Goal: Task Accomplishment & Management: Manage account settings

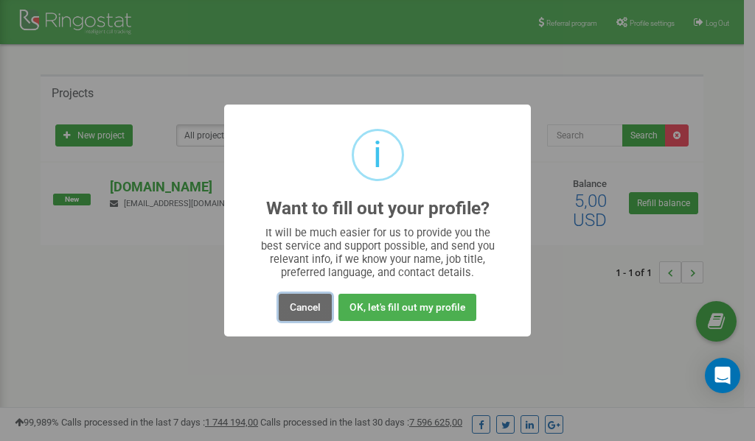
click at [307, 309] on button "Cancel" at bounding box center [305, 307] width 53 height 27
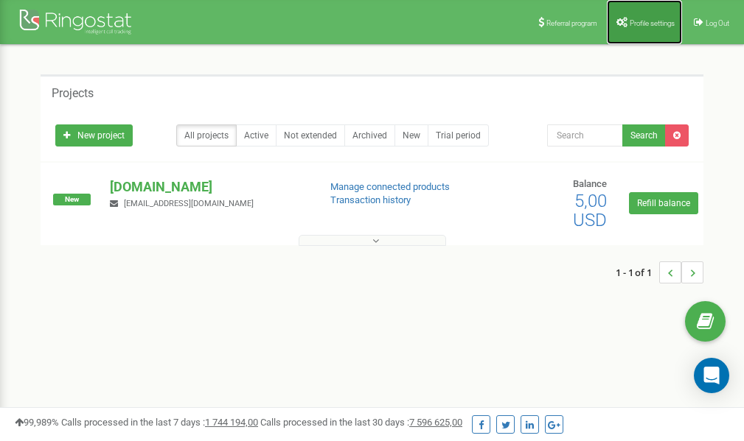
click at [640, 26] on span "Profile settings" at bounding box center [651, 23] width 45 height 8
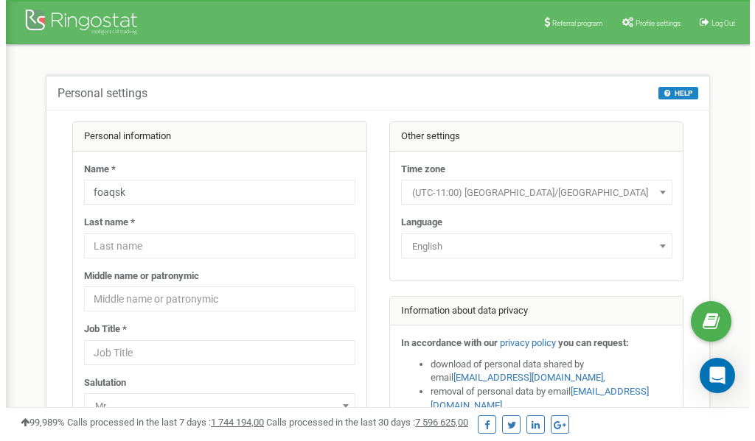
scroll to position [74, 0]
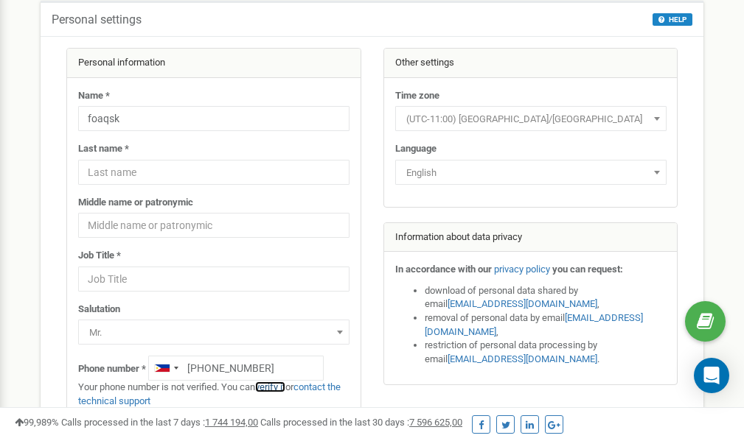
click at [282, 388] on link "verify it" at bounding box center [270, 387] width 30 height 11
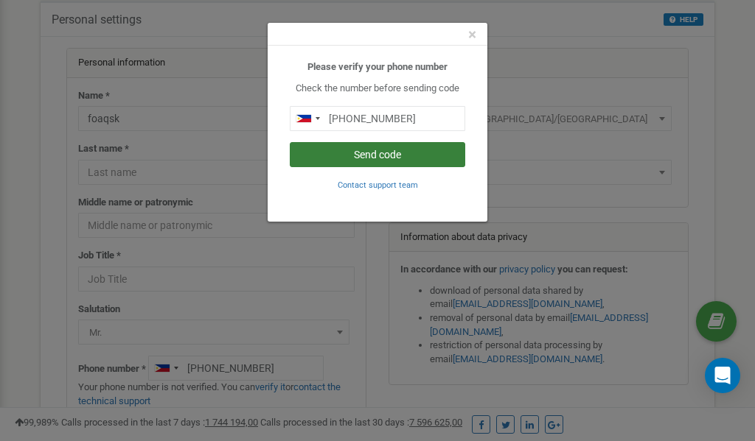
click at [371, 158] on button "Send code" at bounding box center [377, 154] width 175 height 25
